Goal: Transaction & Acquisition: Purchase product/service

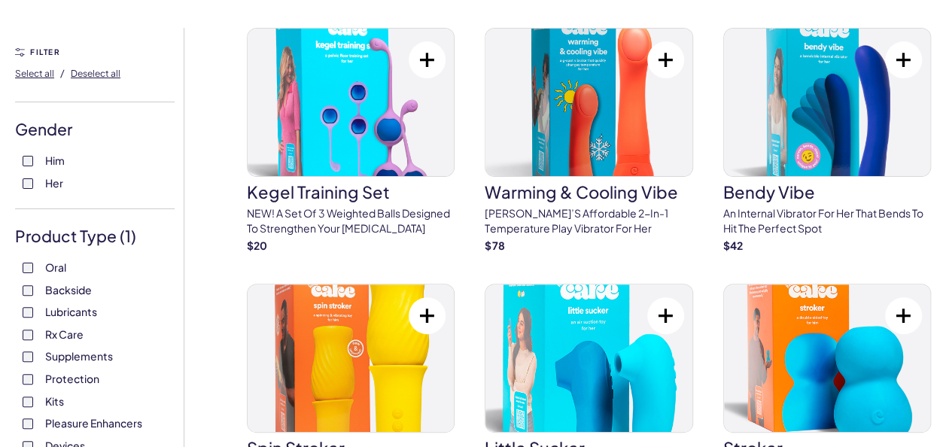
scroll to position [68, 0]
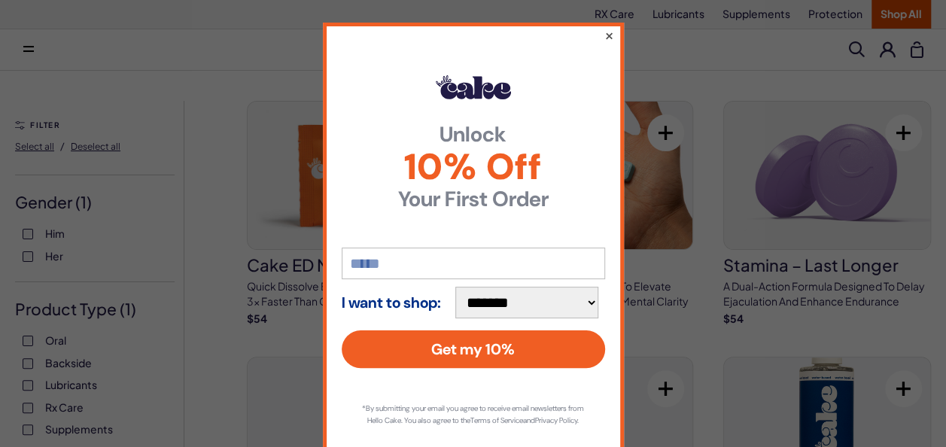
click at [603, 30] on button "×" at bounding box center [608, 35] width 10 height 18
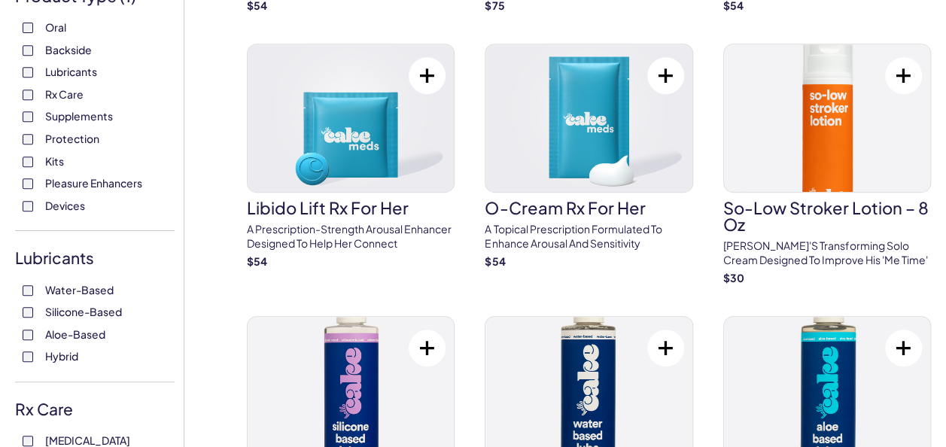
scroll to position [265, 0]
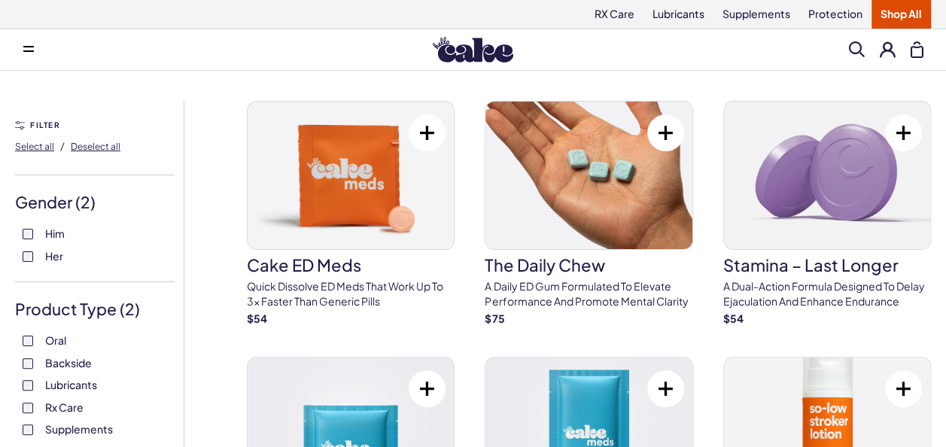
click at [36, 50] on button at bounding box center [29, 50] width 30 height 30
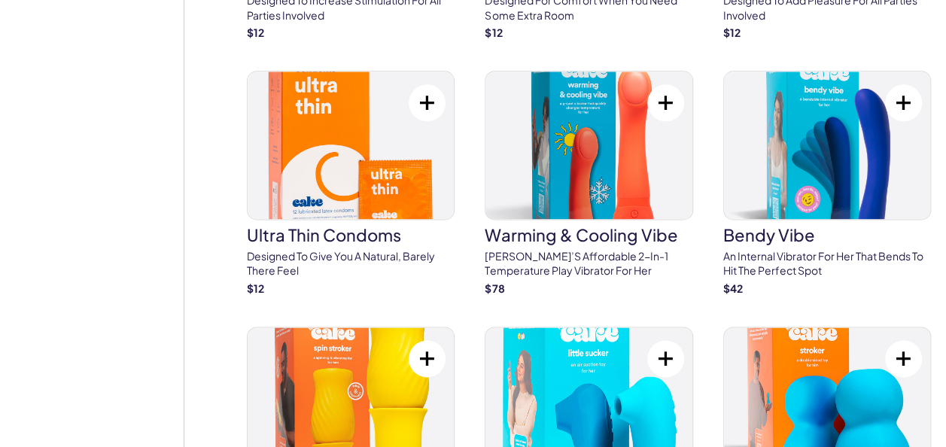
scroll to position [3741, 0]
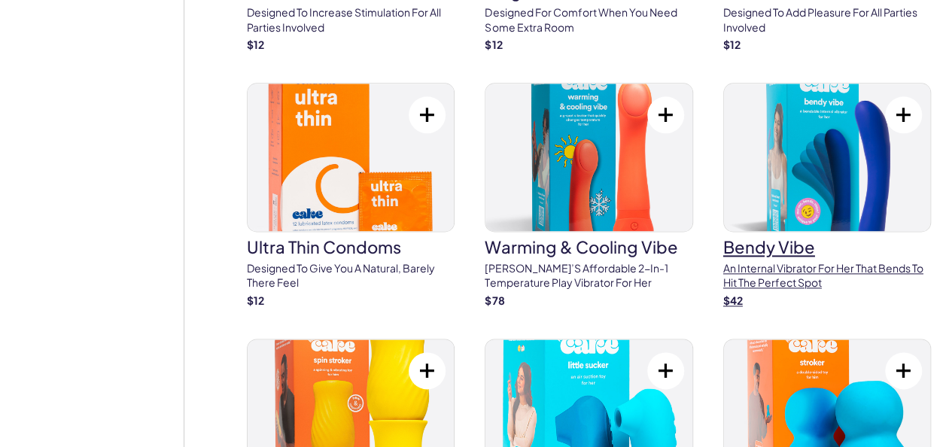
click at [798, 248] on h3 "Bendy Vibe" at bounding box center [827, 247] width 208 height 17
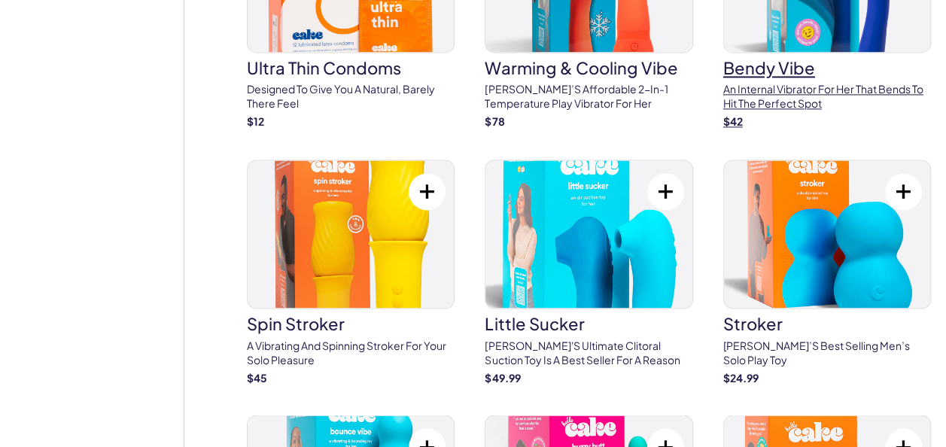
scroll to position [3982, 0]
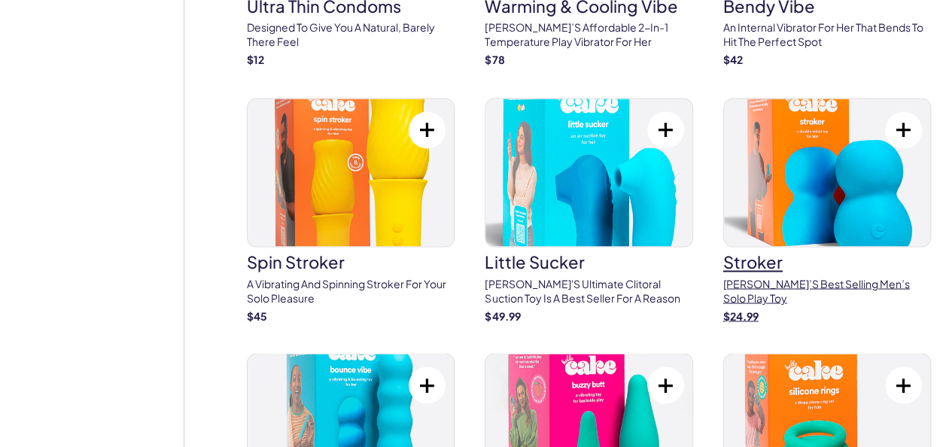
click at [822, 211] on img at bounding box center [827, 172] width 206 height 147
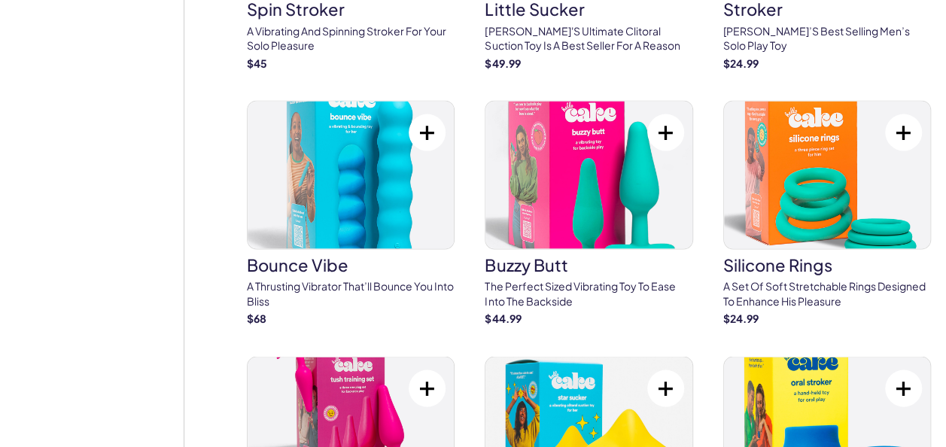
scroll to position [4247, 0]
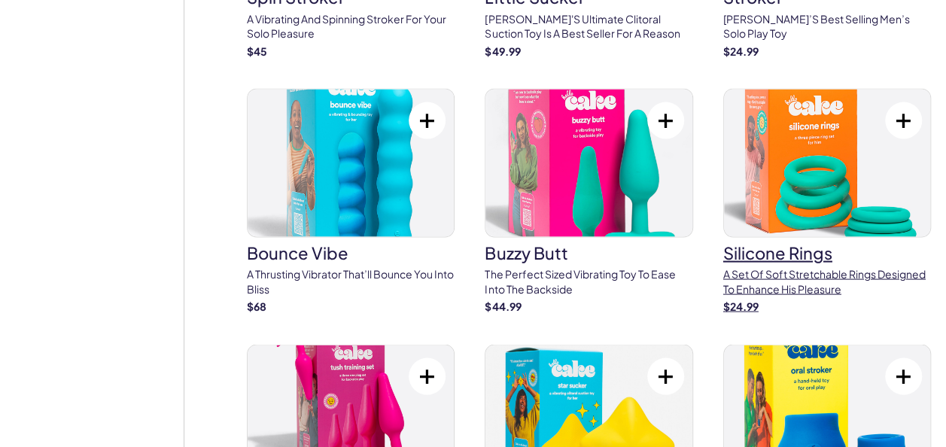
click at [790, 211] on img at bounding box center [827, 162] width 206 height 147
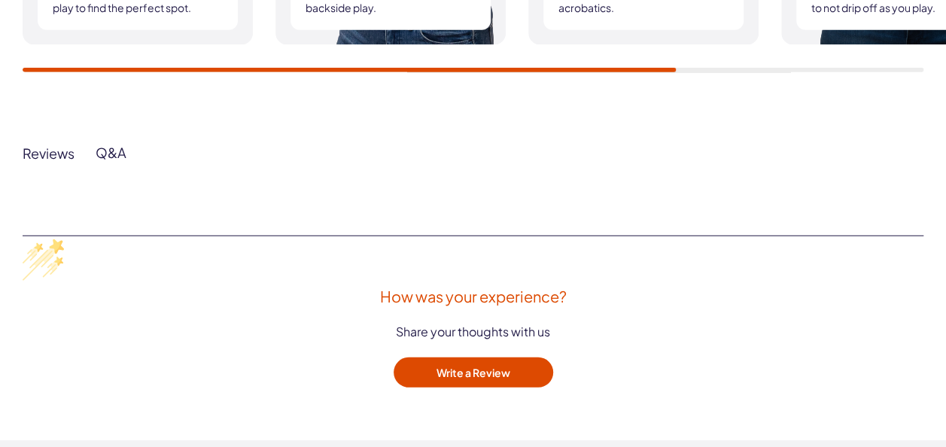
scroll to position [1926, 0]
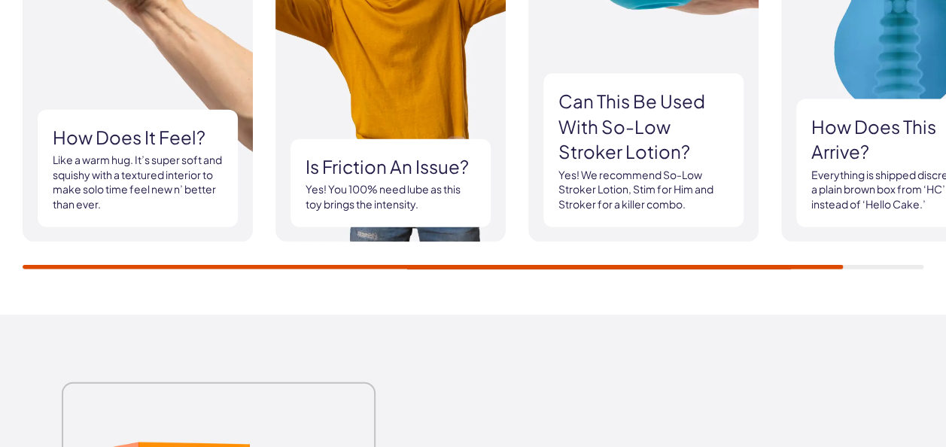
scroll to position [1746, 0]
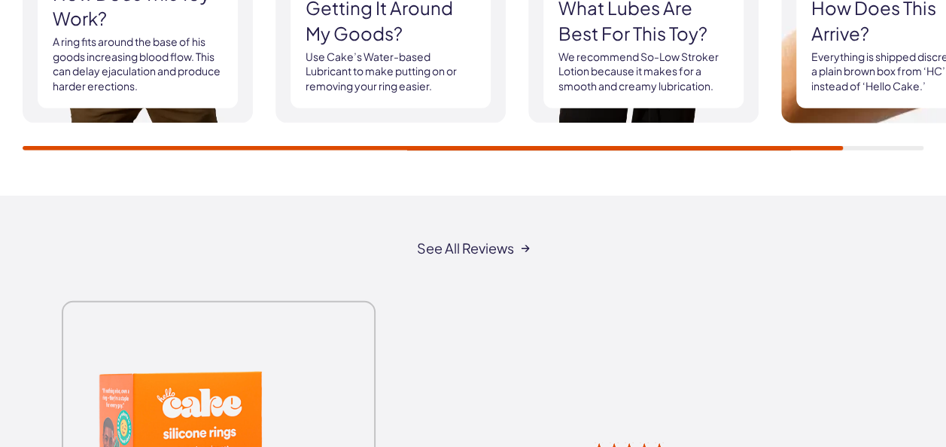
scroll to position [1836, 0]
